Goal: Task Accomplishment & Management: Manage account settings

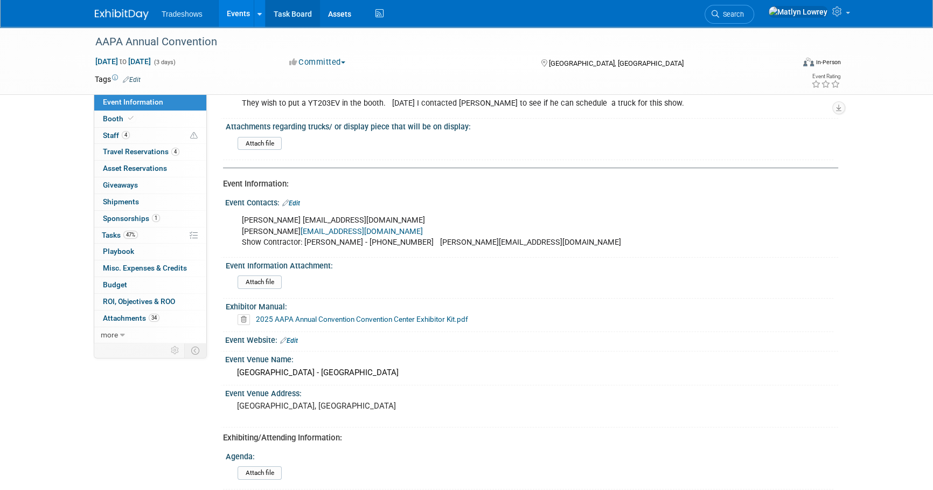
scroll to position [48, 0]
click at [288, 22] on link "Task Board" at bounding box center [293, 13] width 54 height 27
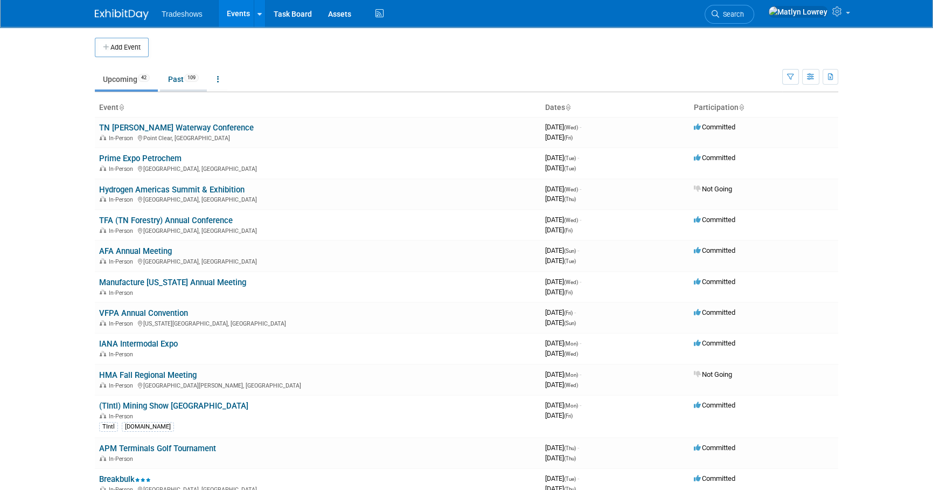
click at [178, 82] on link "Past 109" at bounding box center [183, 79] width 47 height 20
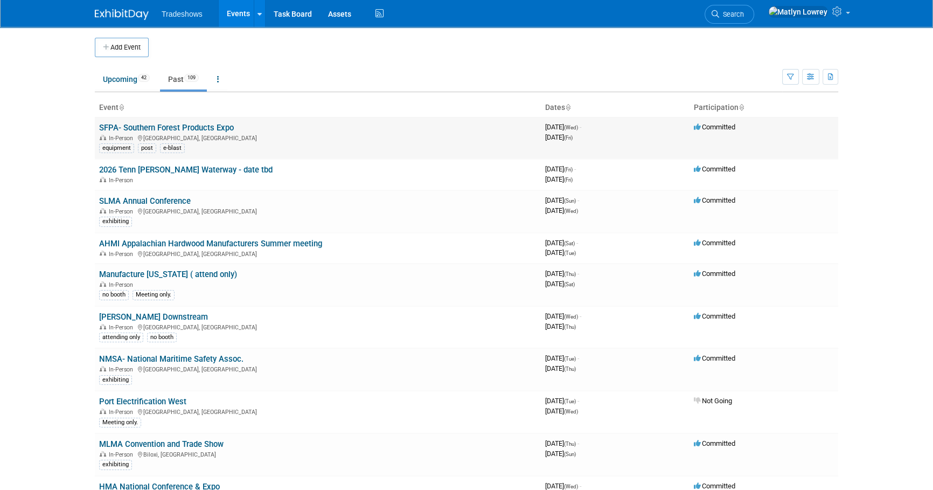
click at [135, 130] on link "SFPA- Southern Forest Products Expo" at bounding box center [166, 128] width 135 height 10
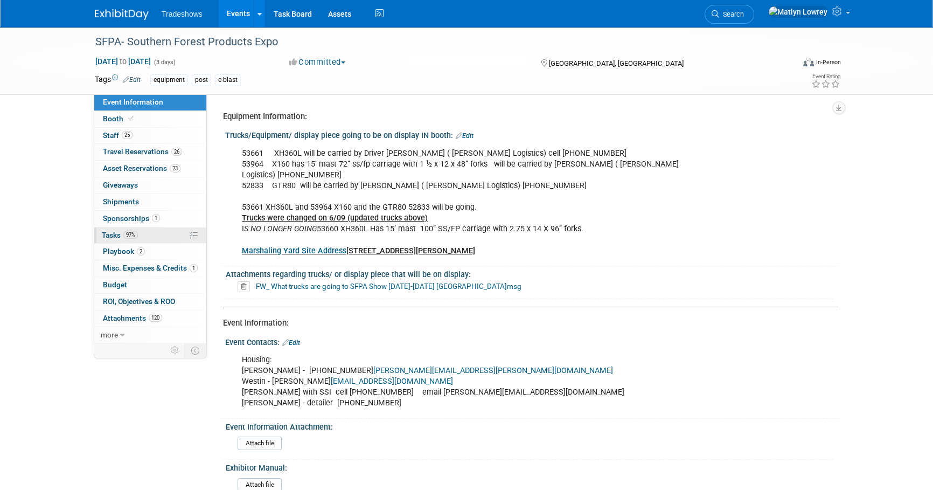
click at [132, 234] on span "97%" at bounding box center [130, 235] width 15 height 8
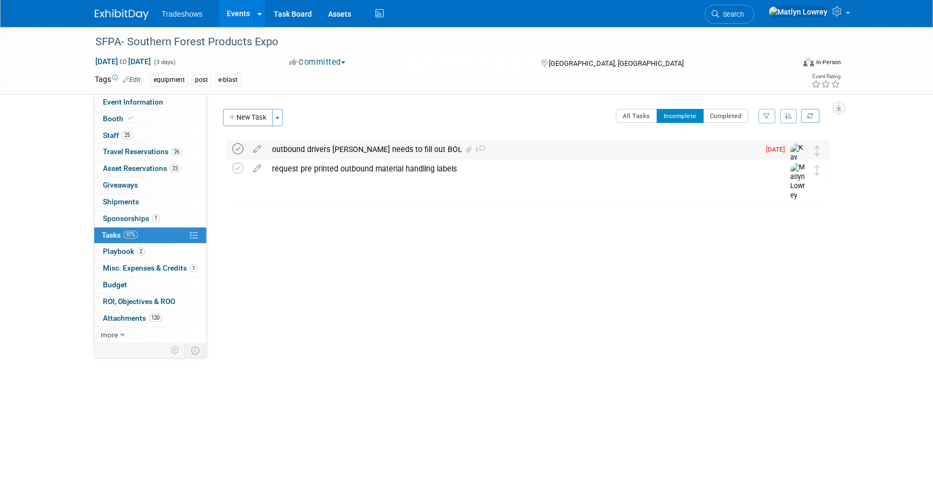
click at [242, 149] on icon at bounding box center [237, 148] width 11 height 11
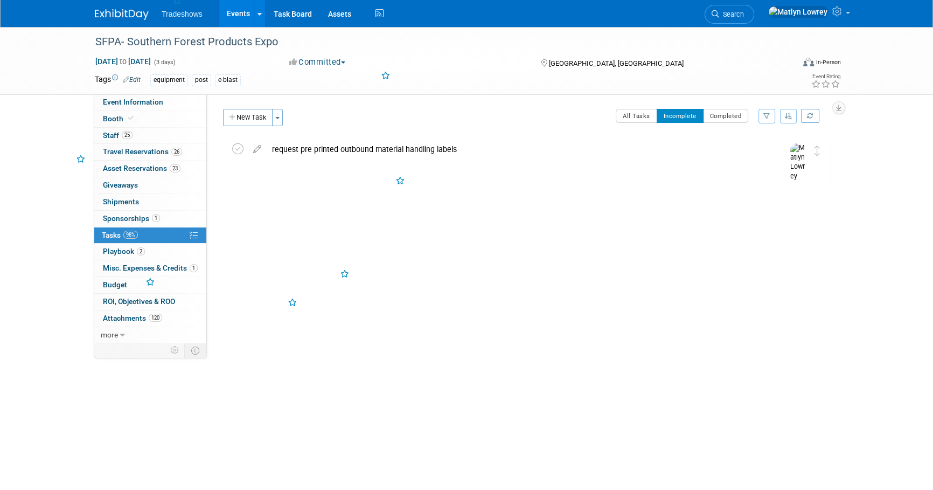
click at [242, 149] on icon at bounding box center [237, 148] width 11 height 11
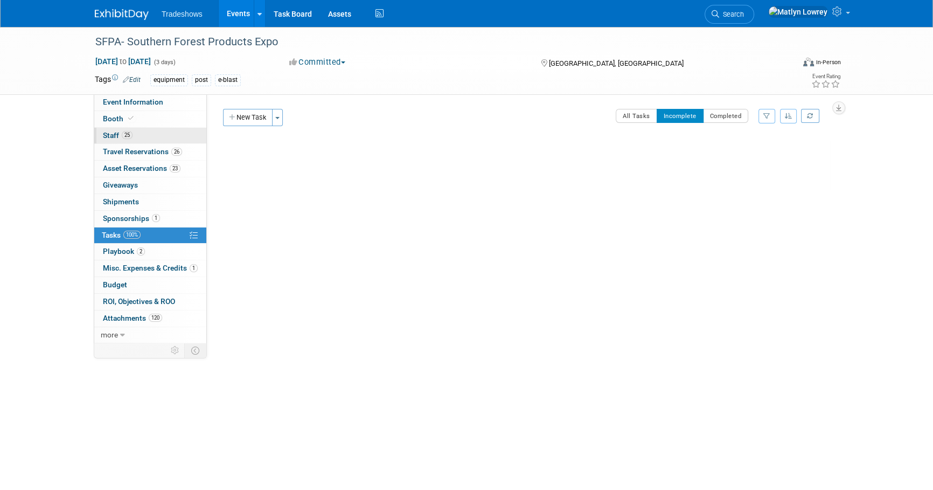
click at [146, 131] on link "25 Staff 25" at bounding box center [150, 136] width 112 height 16
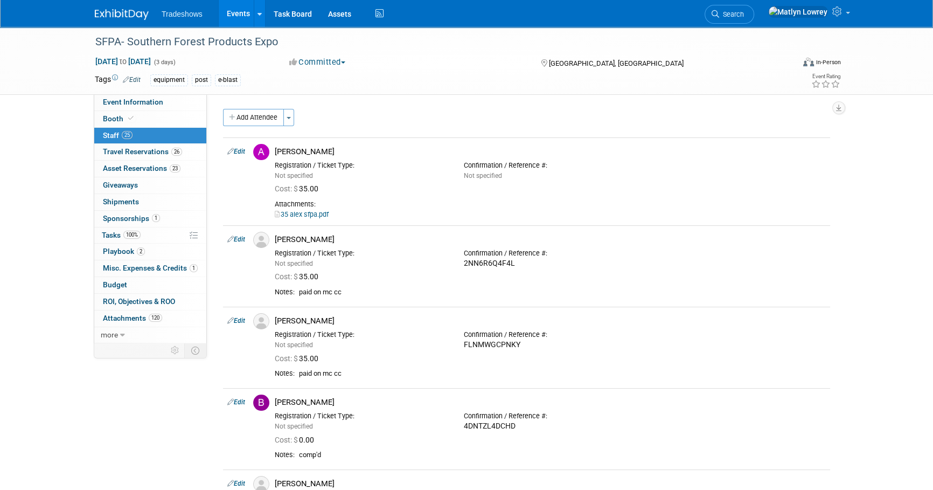
click at [235, 9] on link "Events" at bounding box center [238, 13] width 39 height 27
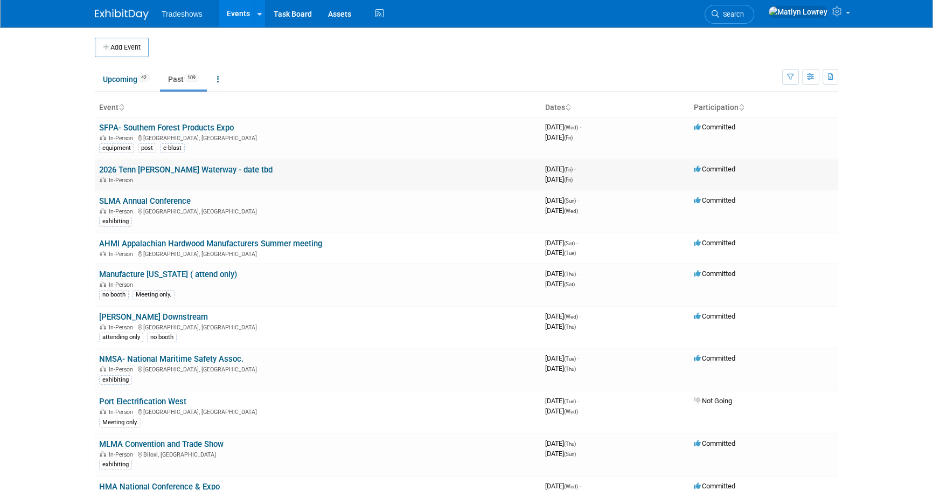
click at [127, 168] on link "2026 Tenn [PERSON_NAME] Waterway - date tbd" at bounding box center [185, 170] width 173 height 10
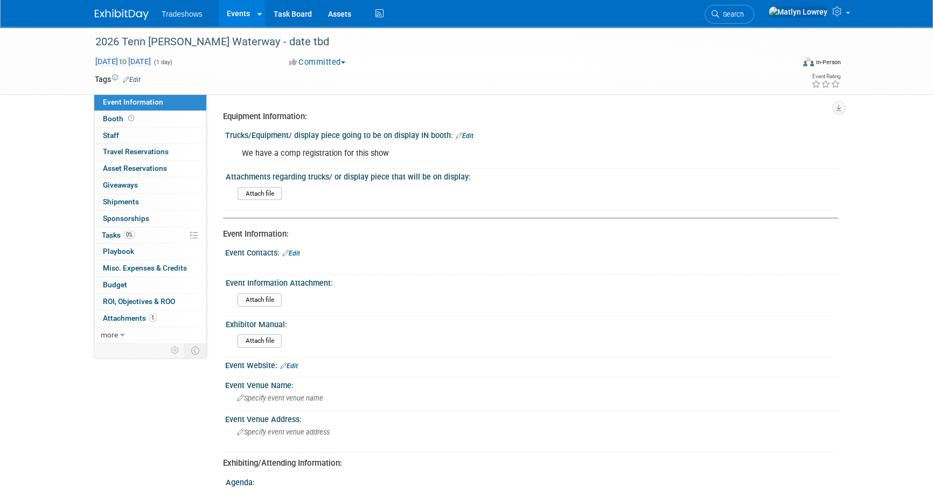
click at [151, 57] on span "Aug 1, 2025 to Aug 1, 2025" at bounding box center [123, 62] width 57 height 10
type input "Aug 1, 2025"
select select "7"
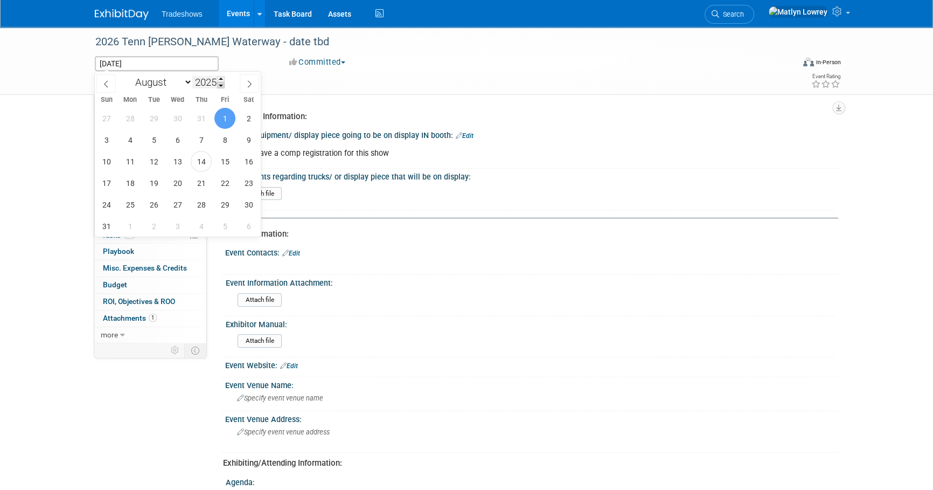
click at [221, 82] on span at bounding box center [221, 85] width 8 height 6
click at [222, 77] on span at bounding box center [221, 79] width 8 height 6
type input "2026"
click at [269, 74] on td at bounding box center [427, 79] width 573 height 11
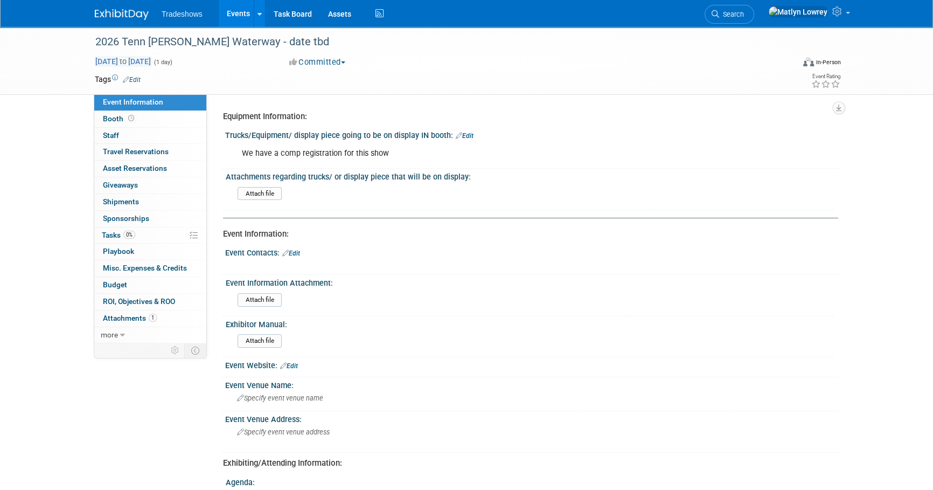
click at [151, 59] on span "Aug 1, 2025 to Aug 1, 2025" at bounding box center [123, 62] width 57 height 10
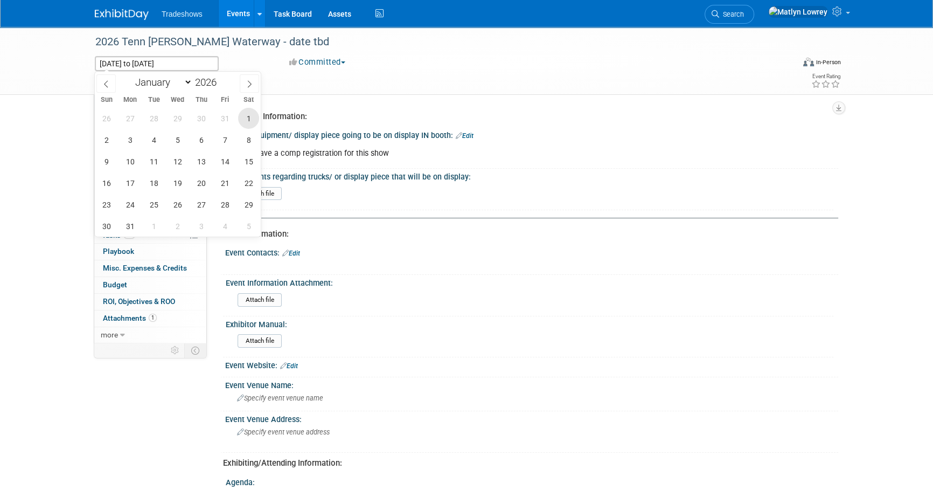
click at [248, 118] on span "1" at bounding box center [248, 118] width 21 height 21
type input "Aug 1, 2026"
click at [283, 87] on div "Tags Edit Event Rating" at bounding box center [468, 81] width 762 height 19
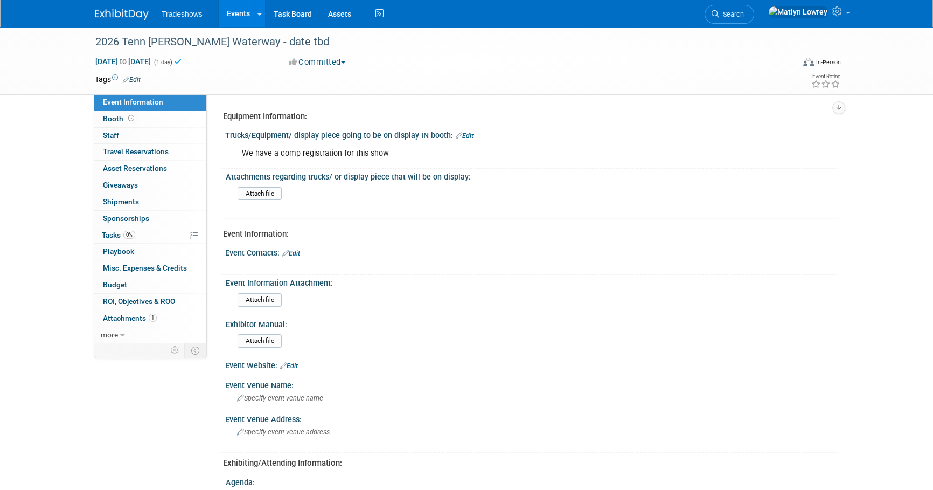
click at [241, 17] on link "Events" at bounding box center [238, 13] width 39 height 27
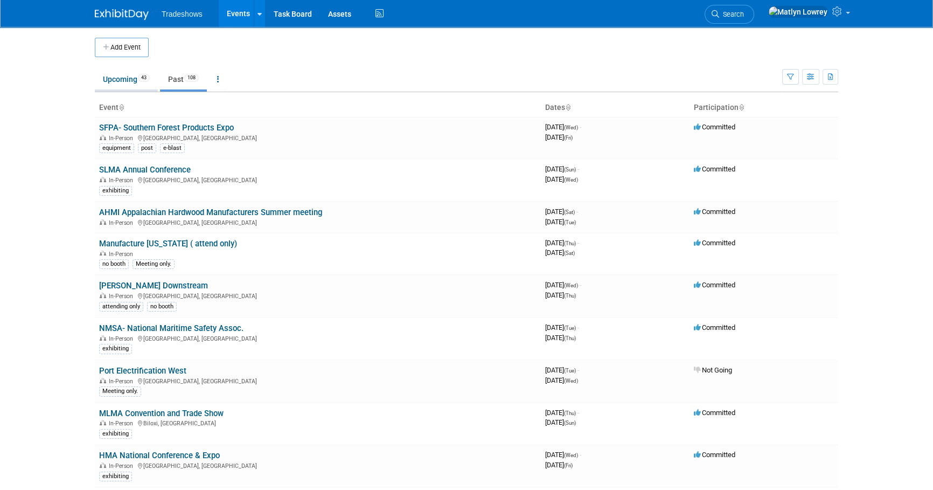
click at [136, 83] on link "Upcoming 43" at bounding box center [126, 79] width 63 height 20
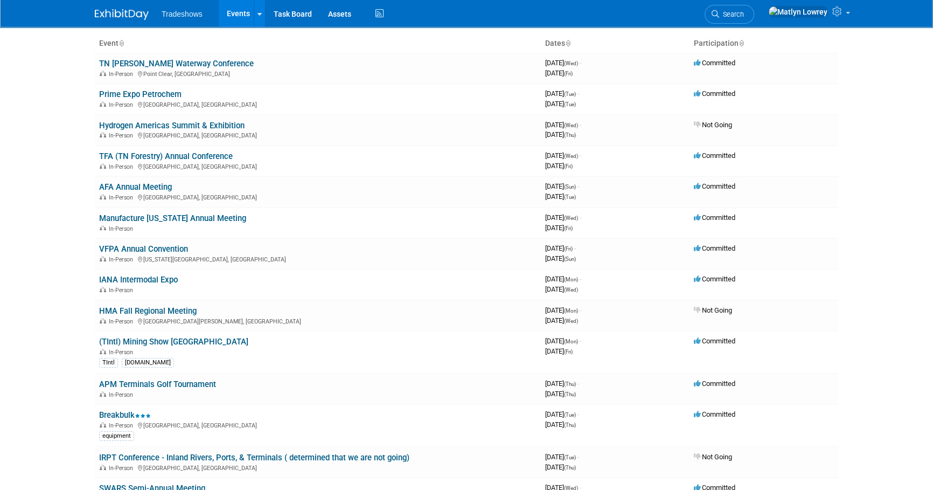
scroll to position [146, 0]
